Goal: Transaction & Acquisition: Purchase product/service

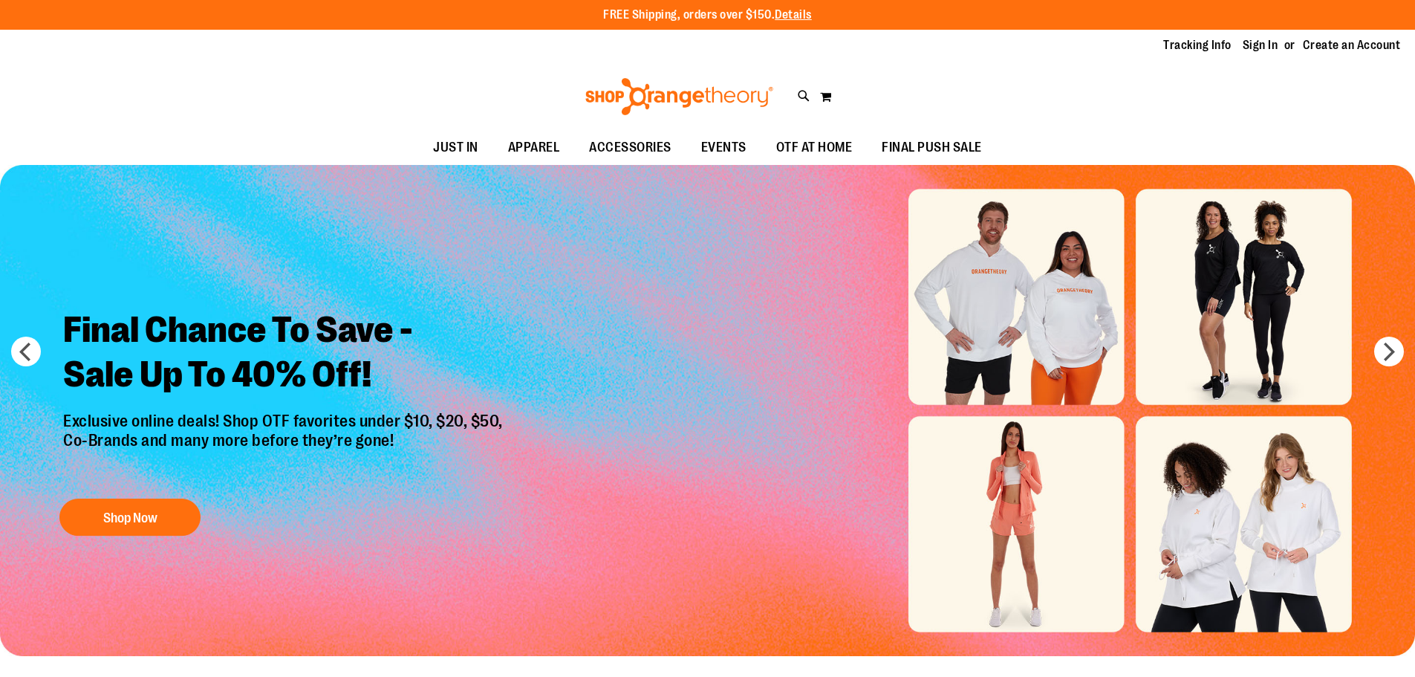
click at [1258, 33] on div "Tracking Info Sign In Return to Procurement Create an Account" at bounding box center [707, 46] width 1415 height 32
click at [1256, 42] on link "Sign In" at bounding box center [1261, 45] width 36 height 16
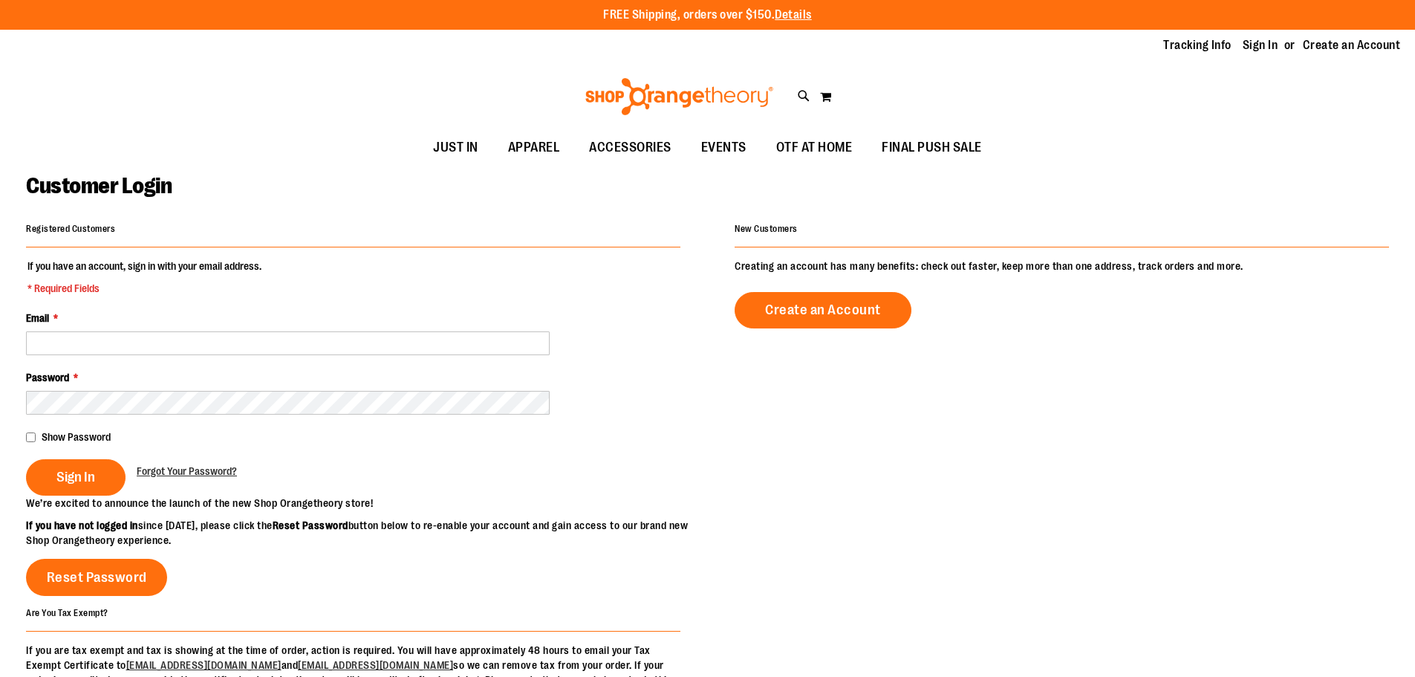
click at [357, 355] on fieldset "If you have an account, sign in with your email address. * Required Fields Emai…" at bounding box center [353, 377] width 655 height 237
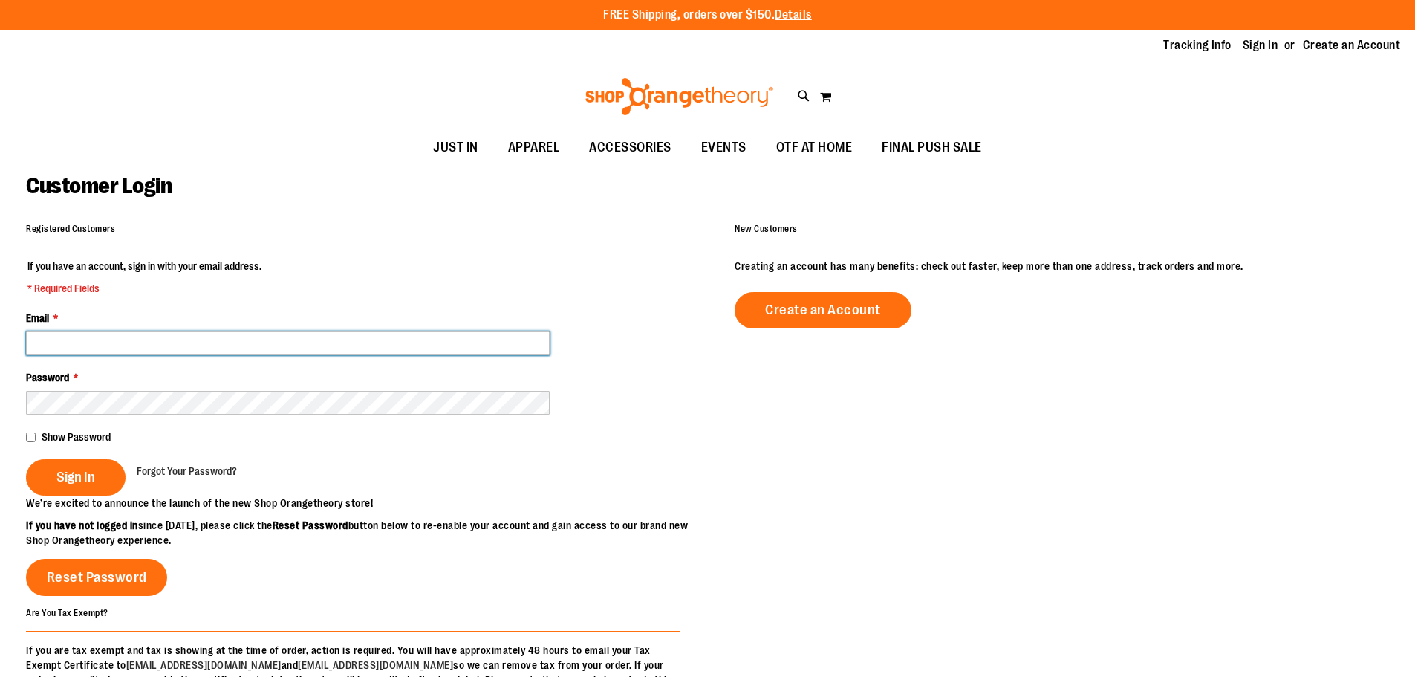
click at [365, 343] on input "Email *" at bounding box center [288, 343] width 524 height 24
type input "**********"
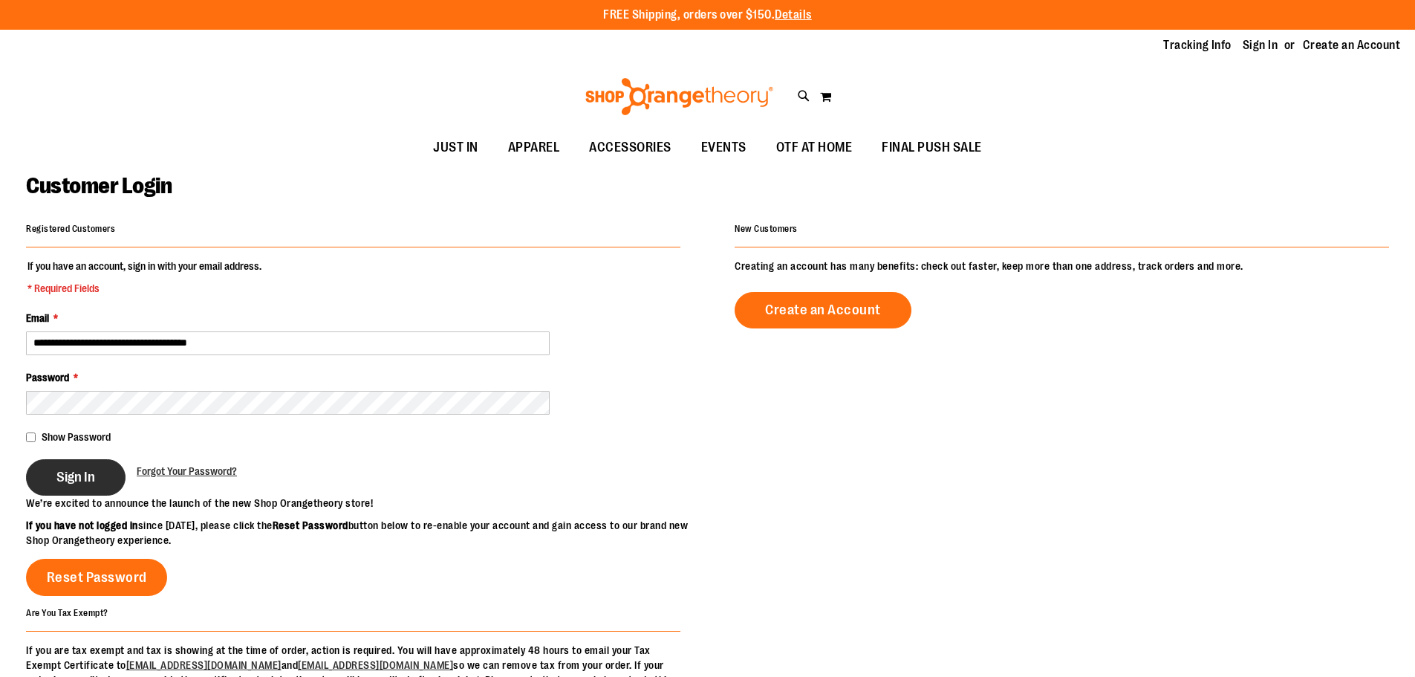
click at [85, 472] on span "Sign In" at bounding box center [75, 477] width 39 height 16
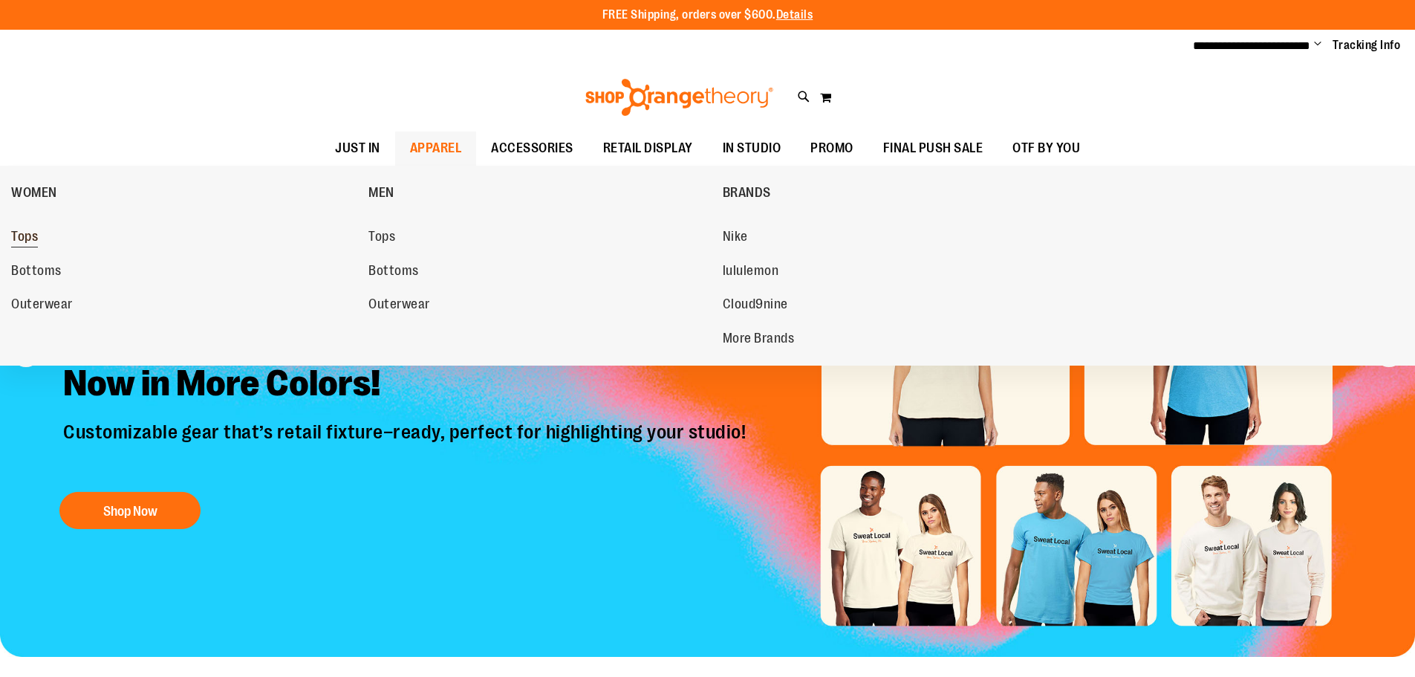
click at [14, 238] on span "Tops" at bounding box center [24, 238] width 27 height 19
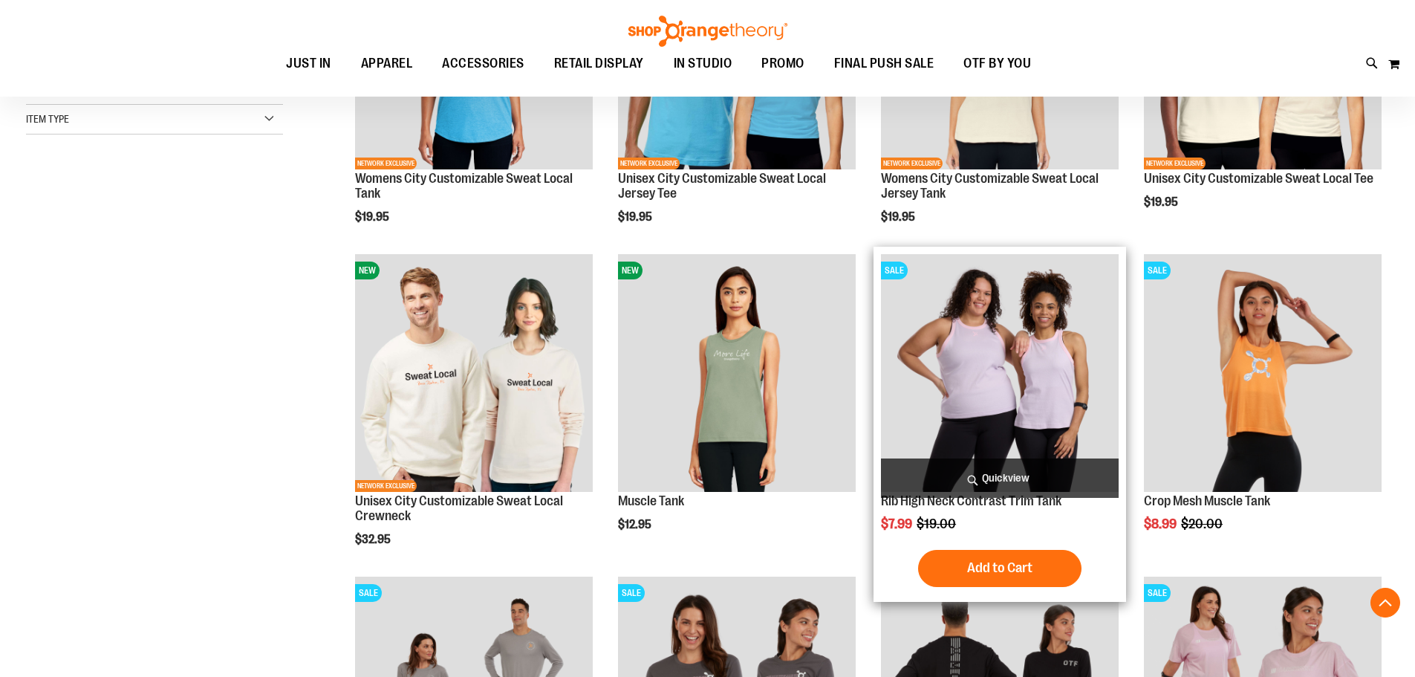
scroll to position [372, 0]
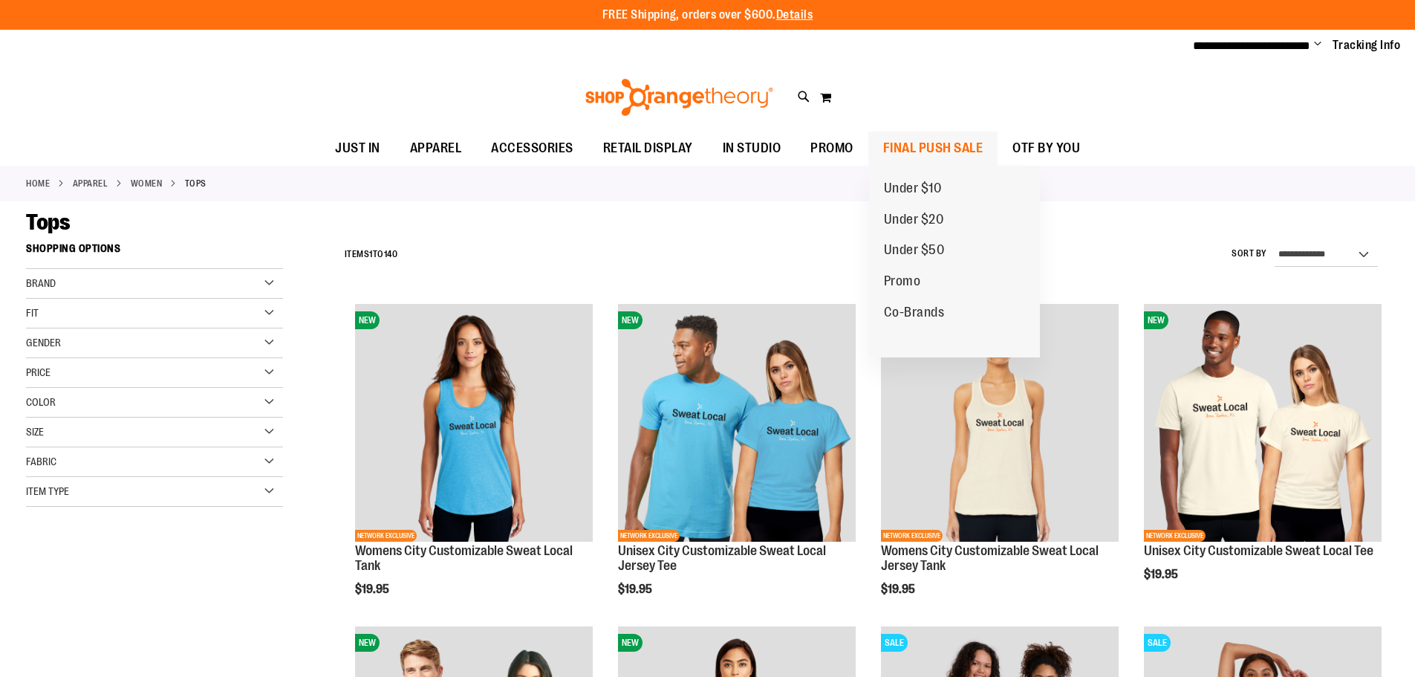
click at [909, 149] on span "FINAL PUSH SALE" at bounding box center [933, 147] width 100 height 33
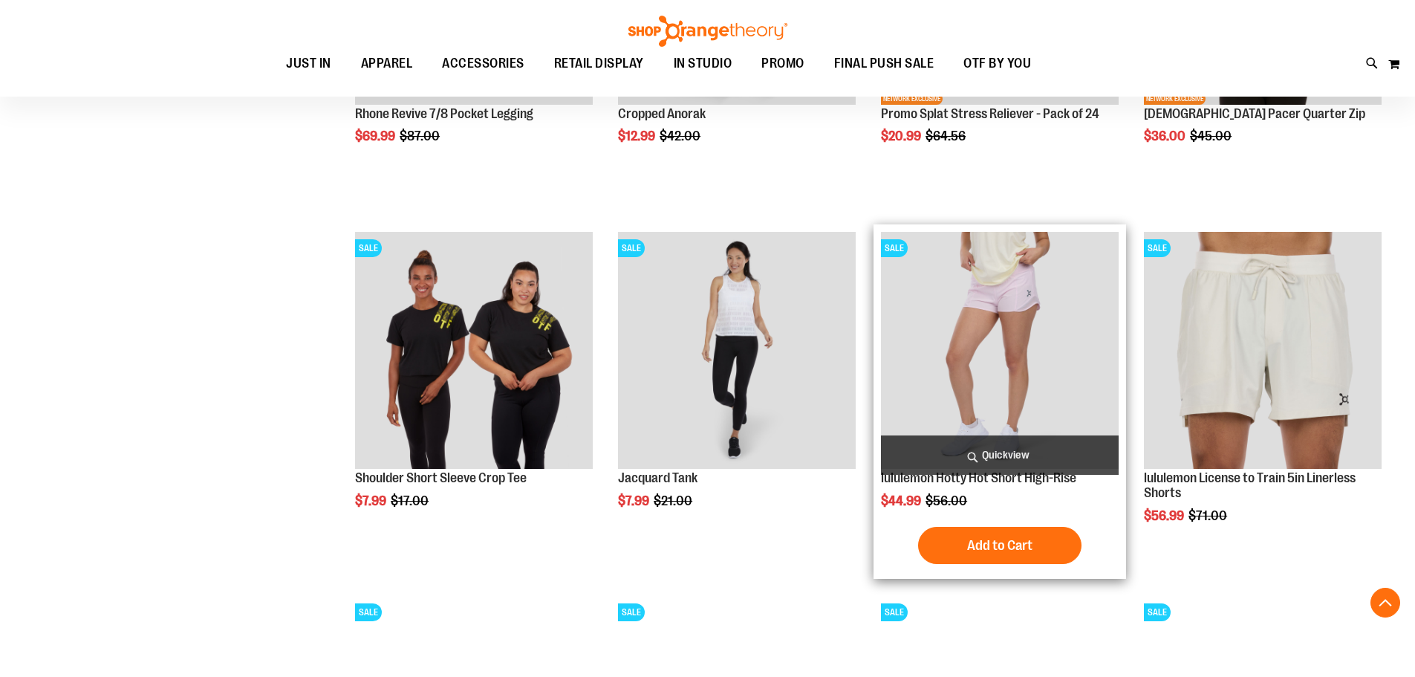
scroll to position [1708, 0]
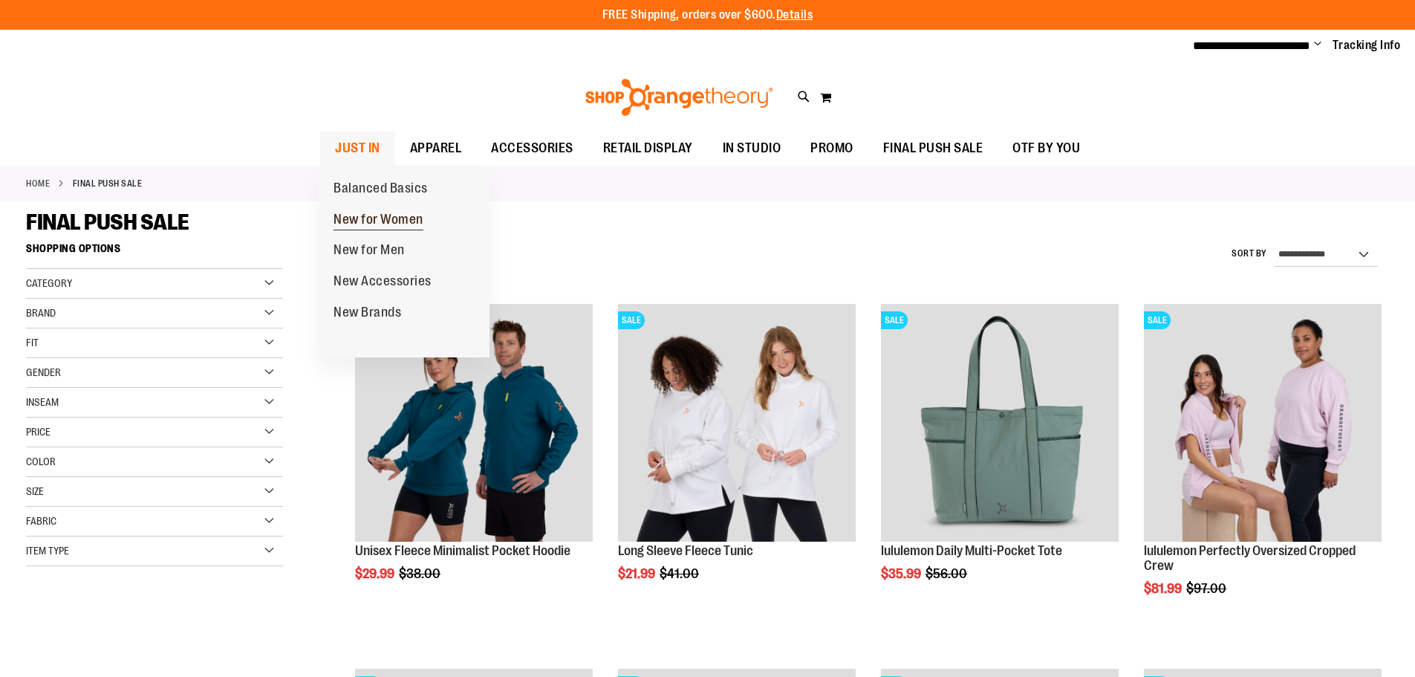
click at [388, 212] on span "New for Women" at bounding box center [379, 221] width 90 height 19
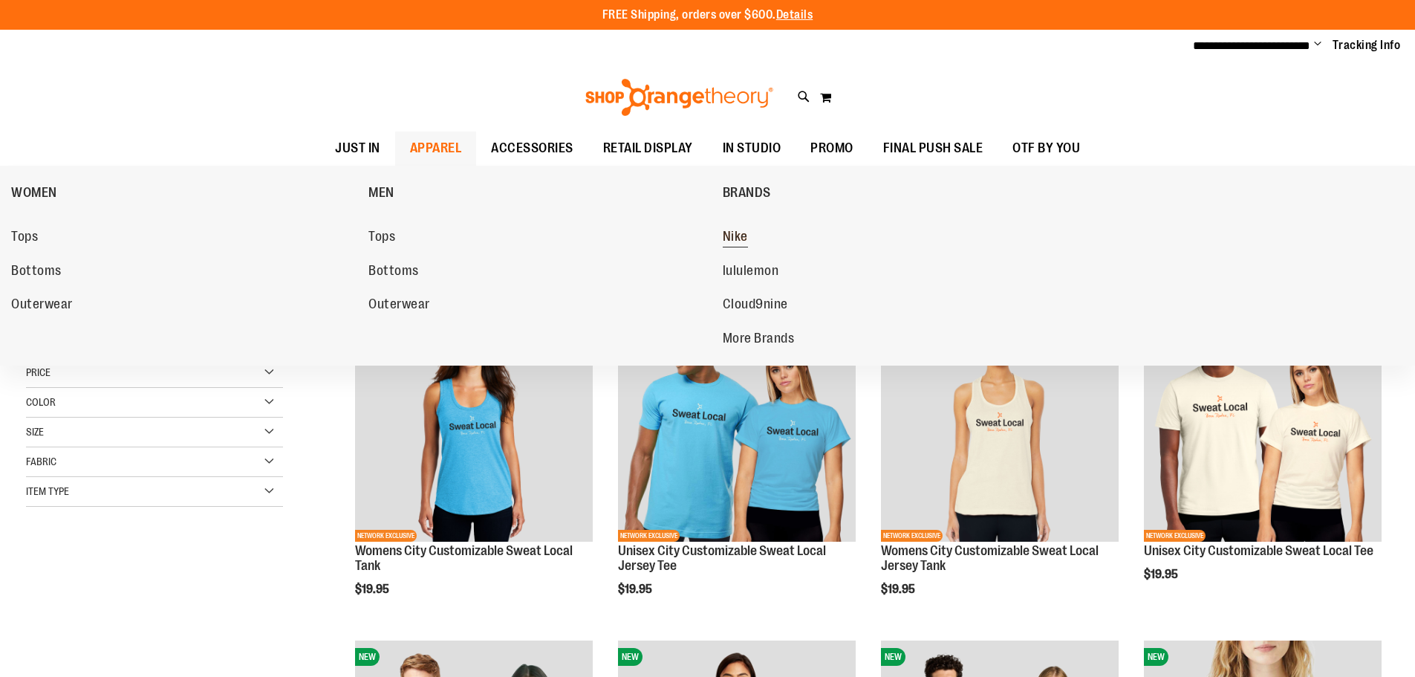
click at [751, 238] on link "Nike" at bounding box center [894, 237] width 342 height 27
